Goal: Book appointment/travel/reservation

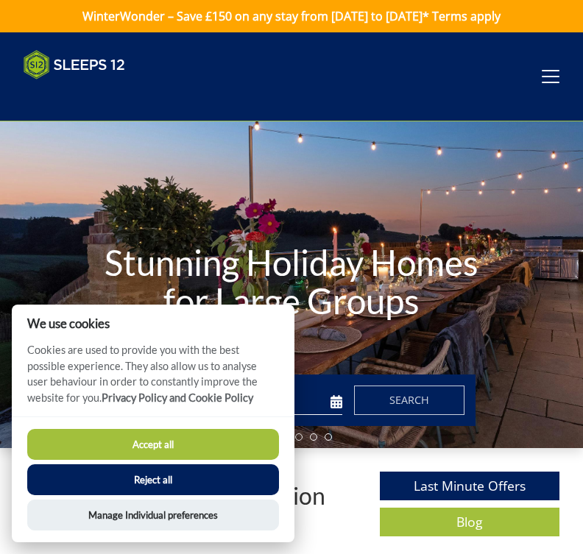
click at [230, 448] on button "Accept all" at bounding box center [153, 444] width 252 height 31
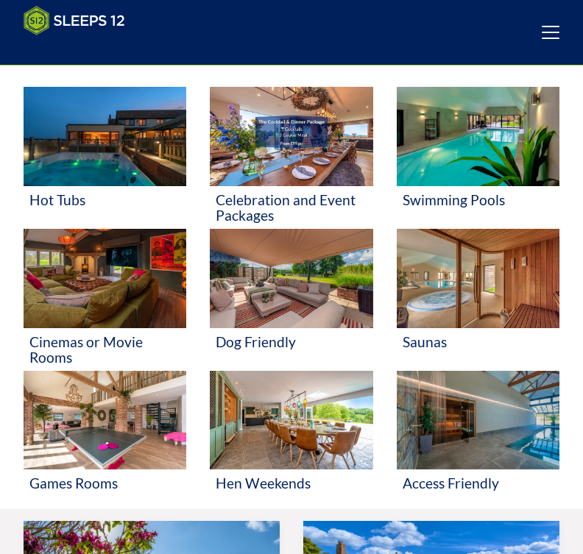
scroll to position [457, 0]
click at [324, 310] on img at bounding box center [291, 278] width 163 height 99
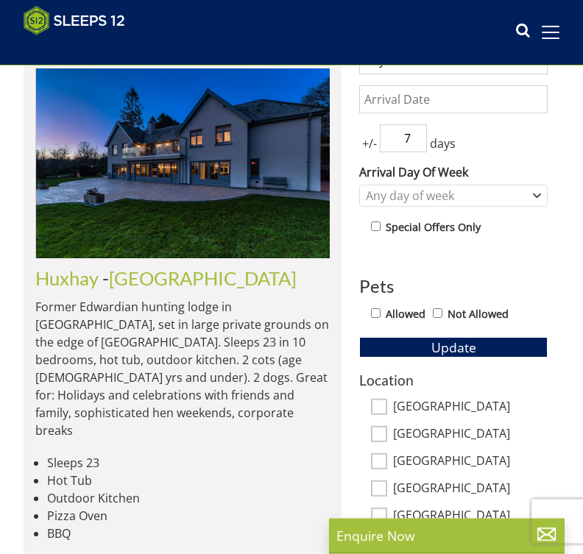
scroll to position [472, 0]
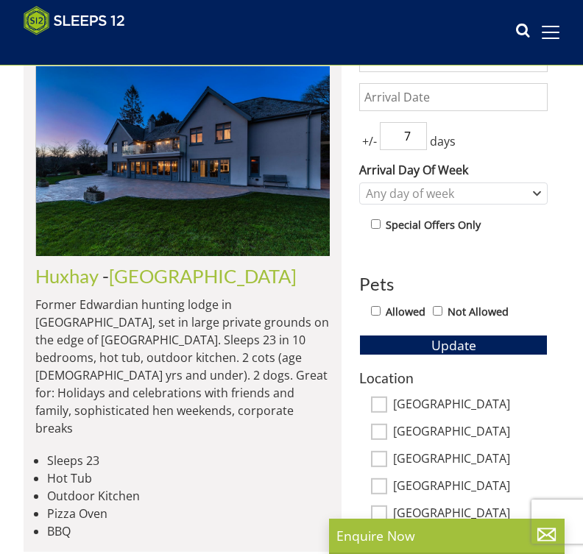
click at [374, 316] on input "Allowed" at bounding box center [376, 311] width 10 height 10
checkbox input "true"
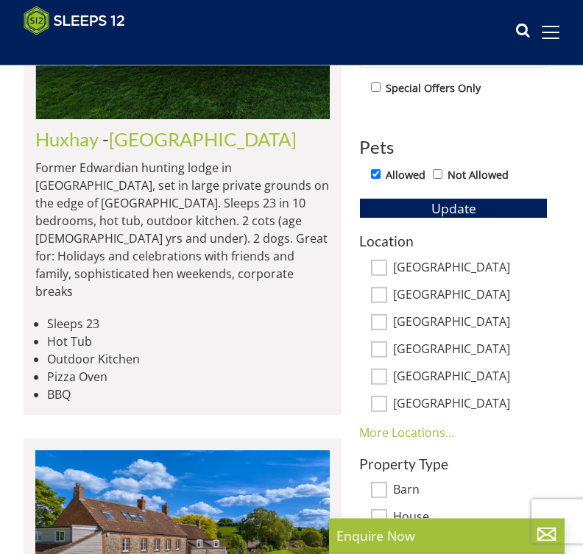
scroll to position [611, 0]
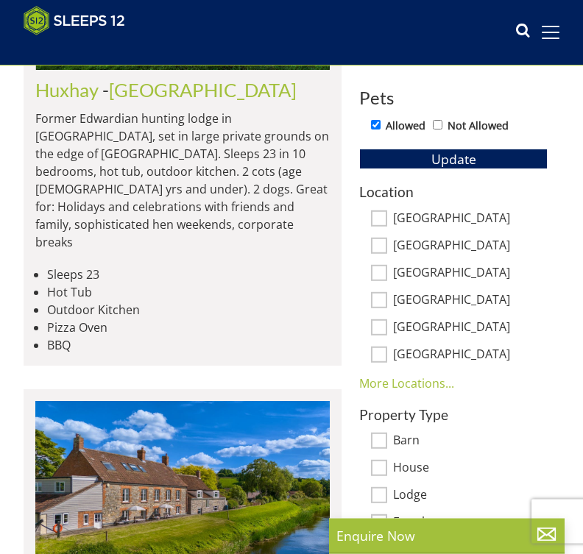
click at [427, 383] on link "More Locations..." at bounding box center [406, 384] width 95 height 16
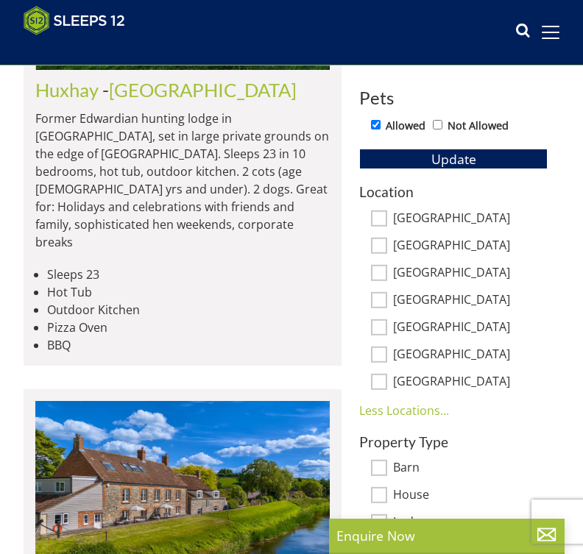
click at [386, 277] on input "[GEOGRAPHIC_DATA]" at bounding box center [379, 272] width 16 height 16
checkbox input "true"
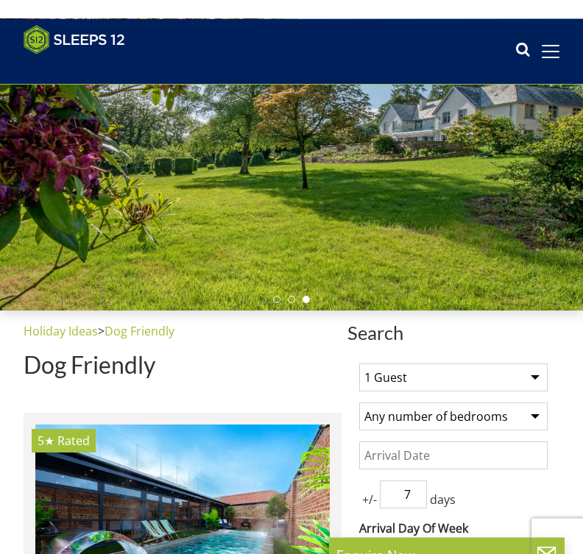
scroll to position [112, 0]
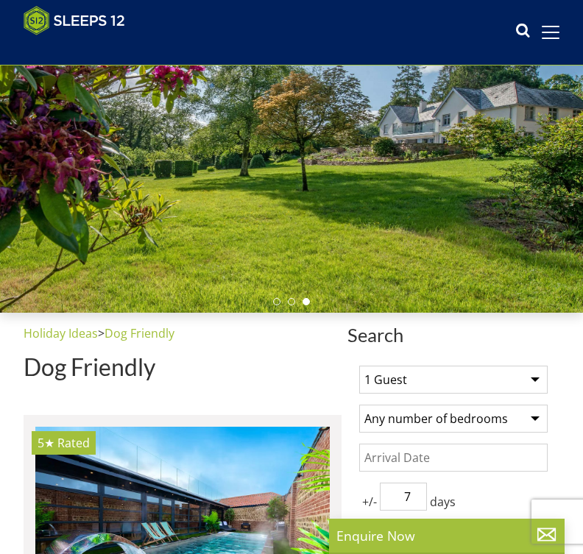
click at [542, 383] on select "1 Guest 2 Guests 3 Guests 4 Guests 5 Guests 6 Guests 7 Guests 8 Guests 9 Guests…" at bounding box center [453, 380] width 188 height 28
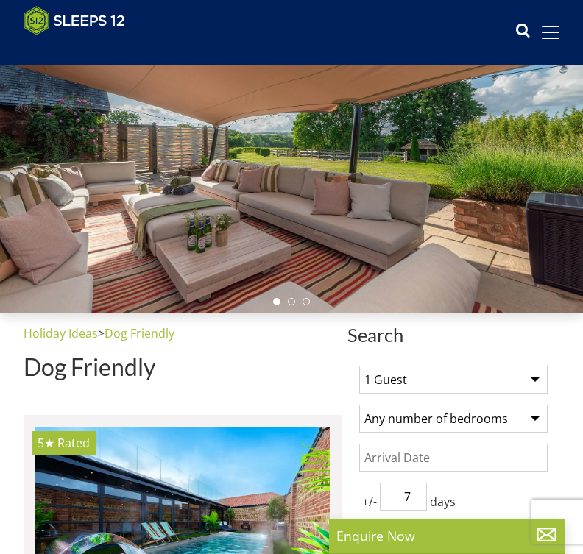
select select "25"
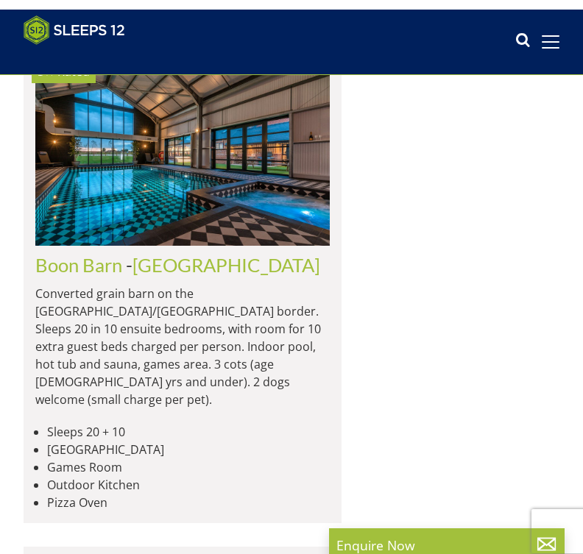
scroll to position [2128, 0]
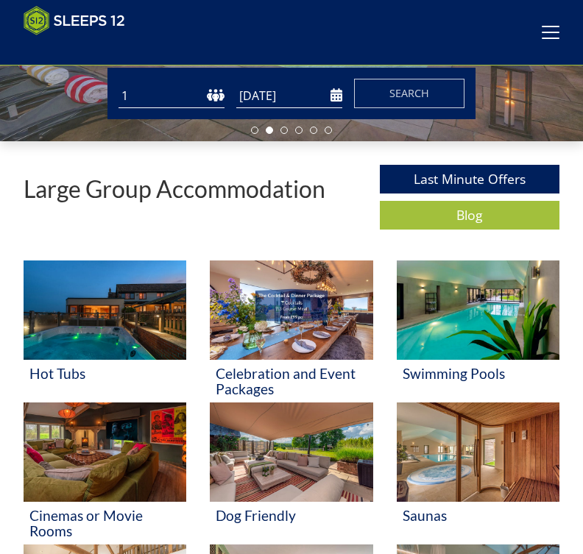
scroll to position [282, 0]
